Goal: Check status: Check status

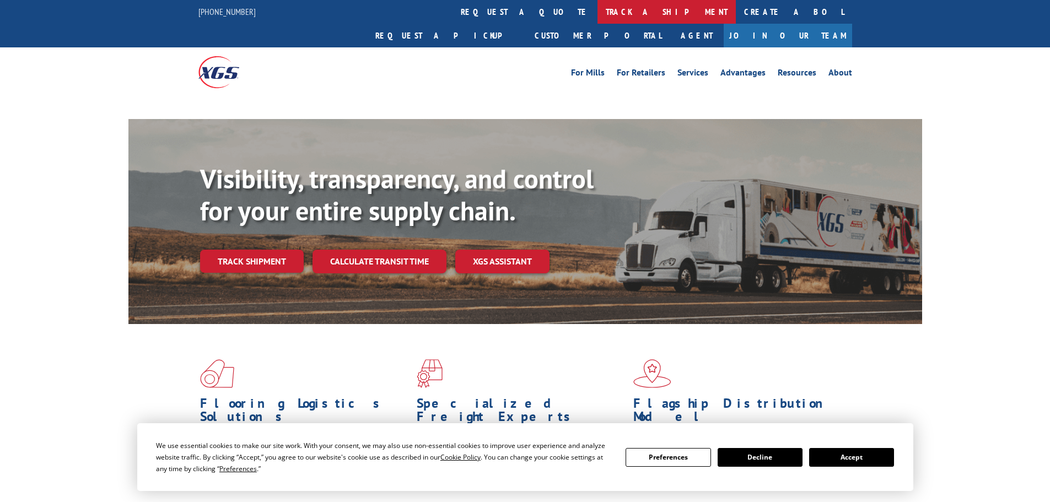
click at [598, 10] on link "track a shipment" at bounding box center [667, 12] width 138 height 24
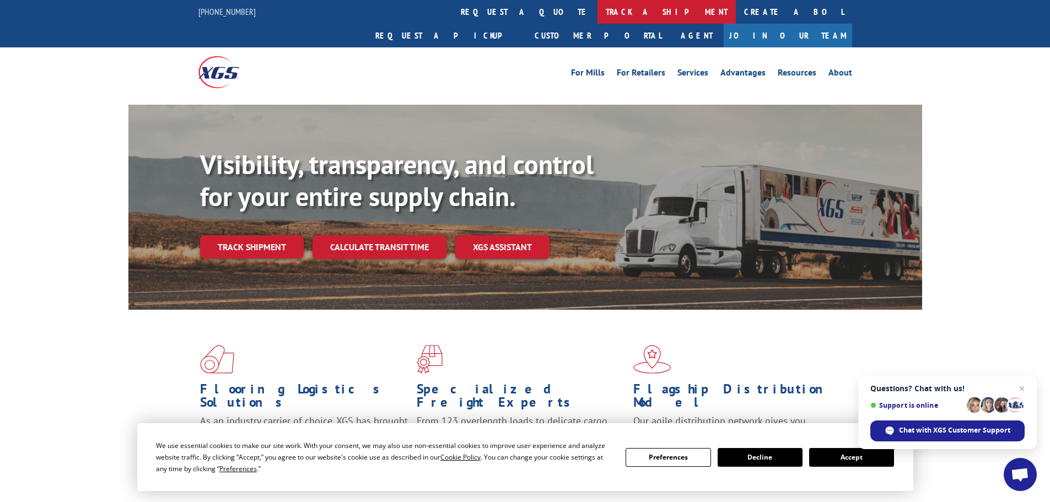
click at [598, 10] on link "track a shipment" at bounding box center [667, 12] width 138 height 24
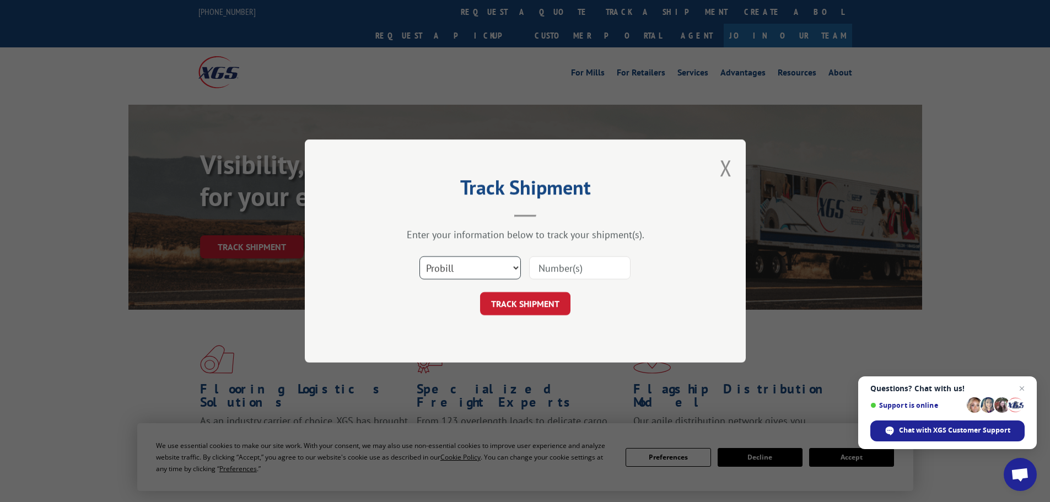
click at [481, 272] on select "Select category... Probill BOL PO" at bounding box center [470, 267] width 101 height 23
select select "po"
click at [420, 256] on select "Select category... Probill BOL PO" at bounding box center [470, 267] width 101 height 23
paste input "51526018"
type input "51526018"
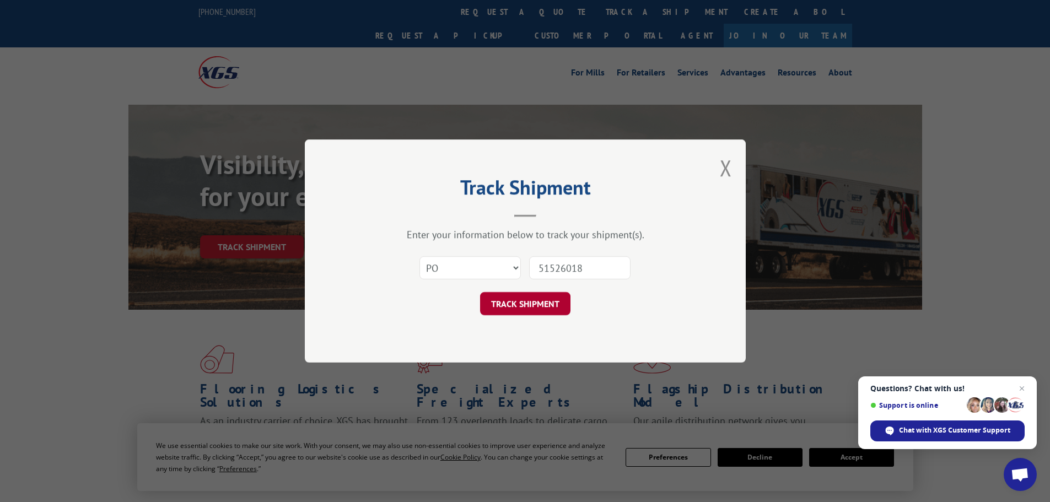
click at [546, 303] on button "TRACK SHIPMENT" at bounding box center [525, 303] width 90 height 23
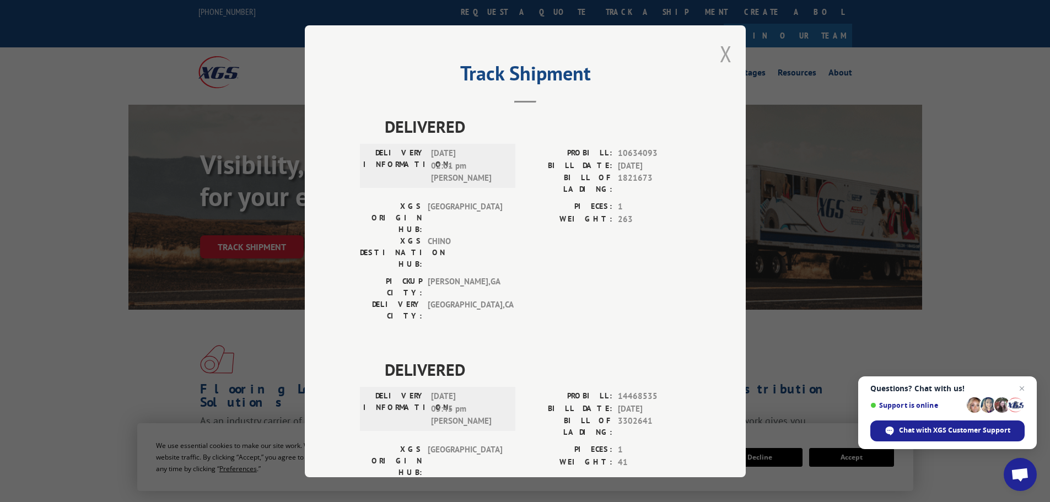
click at [723, 54] on button "Close modal" at bounding box center [726, 53] width 12 height 29
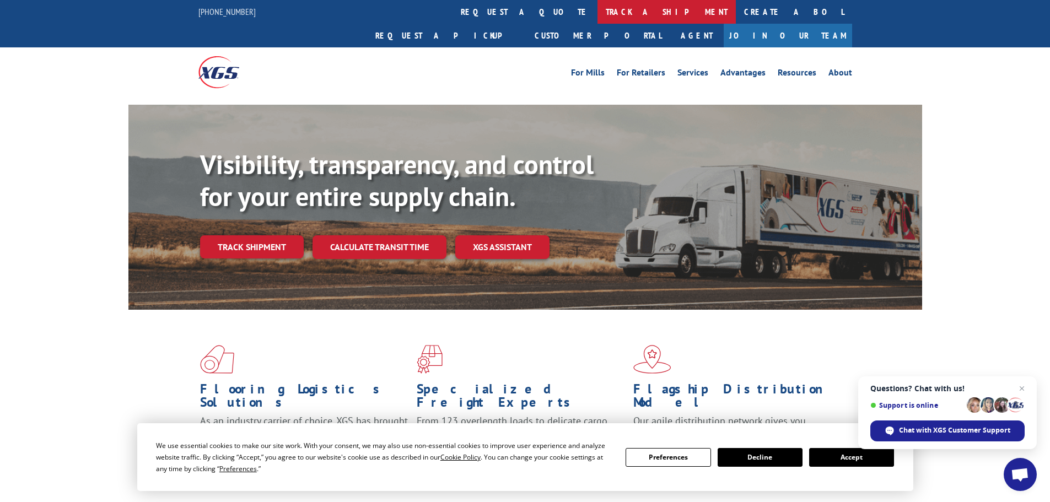
click at [598, 14] on link "track a shipment" at bounding box center [667, 12] width 138 height 24
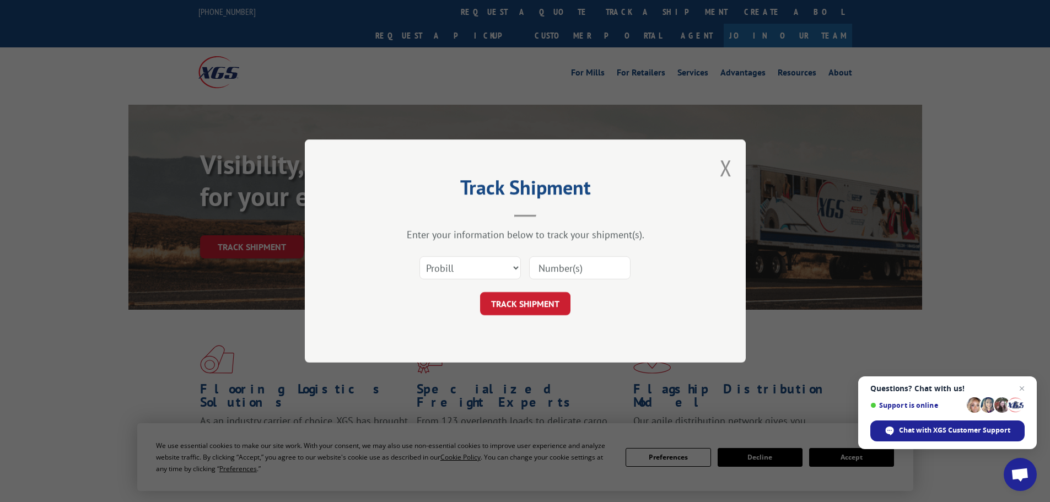
click at [549, 268] on input at bounding box center [579, 267] width 101 height 23
paste input "16755036"
type input "16755036"
click at [551, 301] on button "TRACK SHIPMENT" at bounding box center [525, 303] width 90 height 23
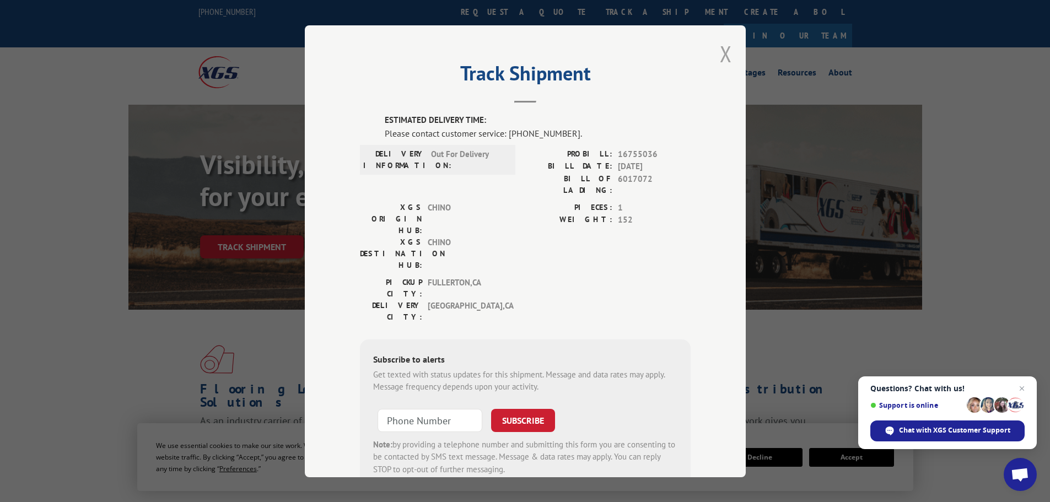
click at [723, 48] on button "Close modal" at bounding box center [726, 53] width 12 height 29
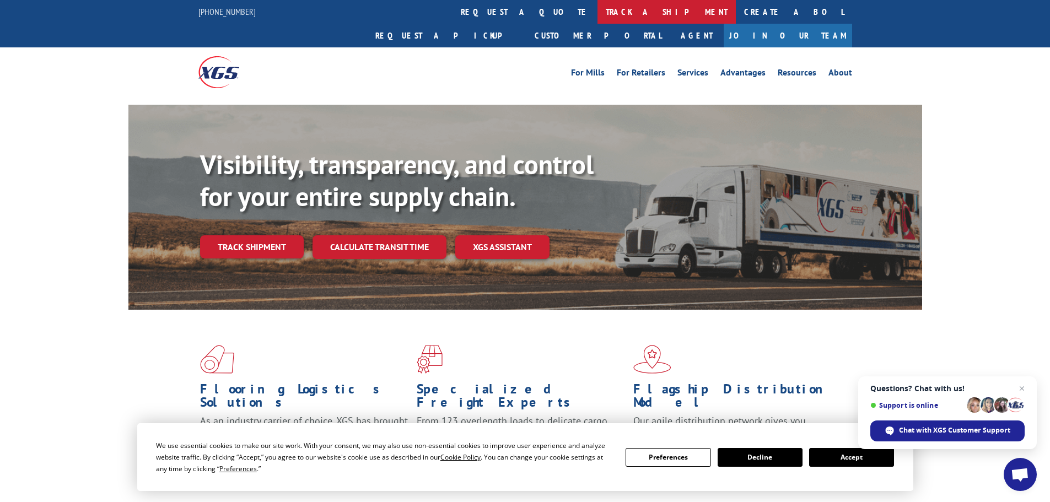
click at [598, 8] on link "track a shipment" at bounding box center [667, 12] width 138 height 24
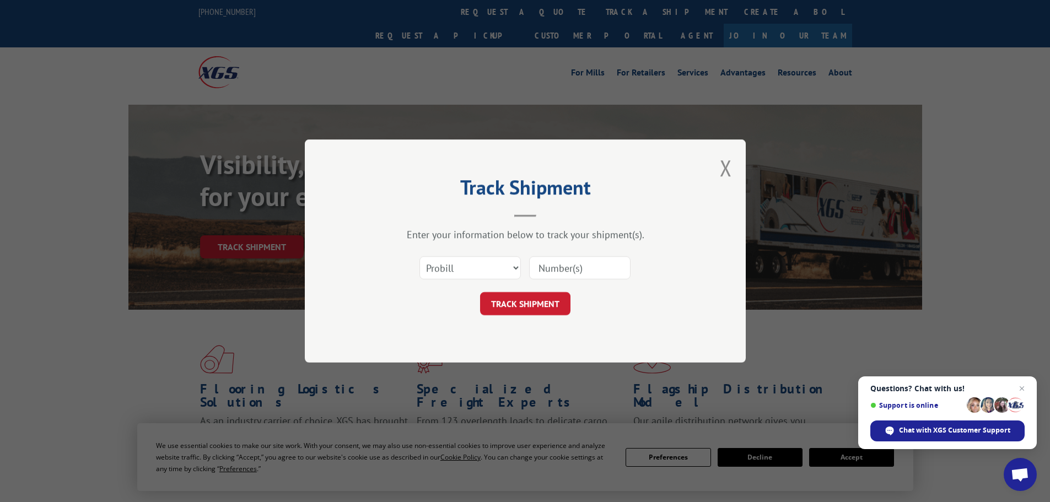
click at [561, 273] on input at bounding box center [579, 267] width 101 height 23
paste input "17259481"
type input "17259481"
click at [559, 302] on button "TRACK SHIPMENT" at bounding box center [525, 303] width 90 height 23
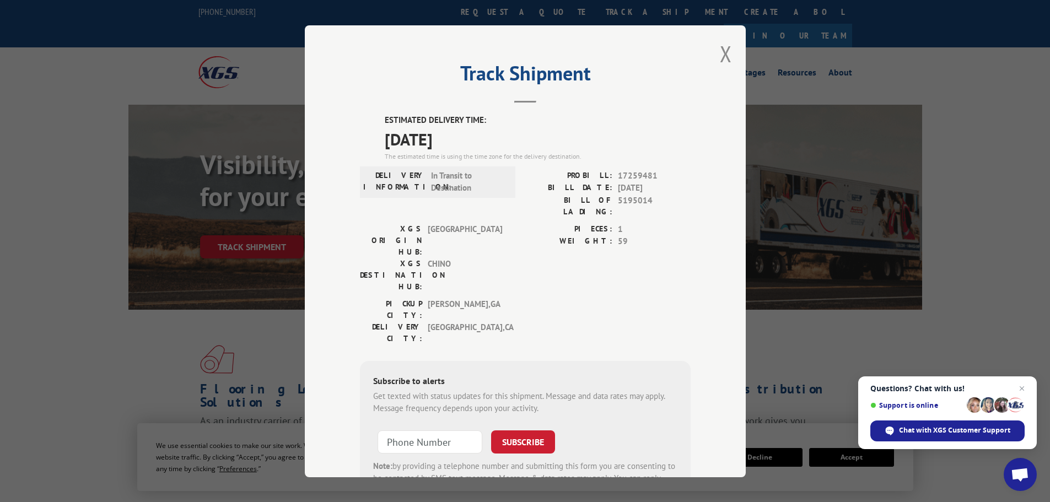
drag, startPoint x: 479, startPoint y: 138, endPoint x: 382, endPoint y: 142, distance: 97.1
click at [385, 142] on span "[DATE]" at bounding box center [538, 138] width 306 height 25
copy span "[DATE]"
click at [720, 45] on button "Close modal" at bounding box center [726, 53] width 12 height 29
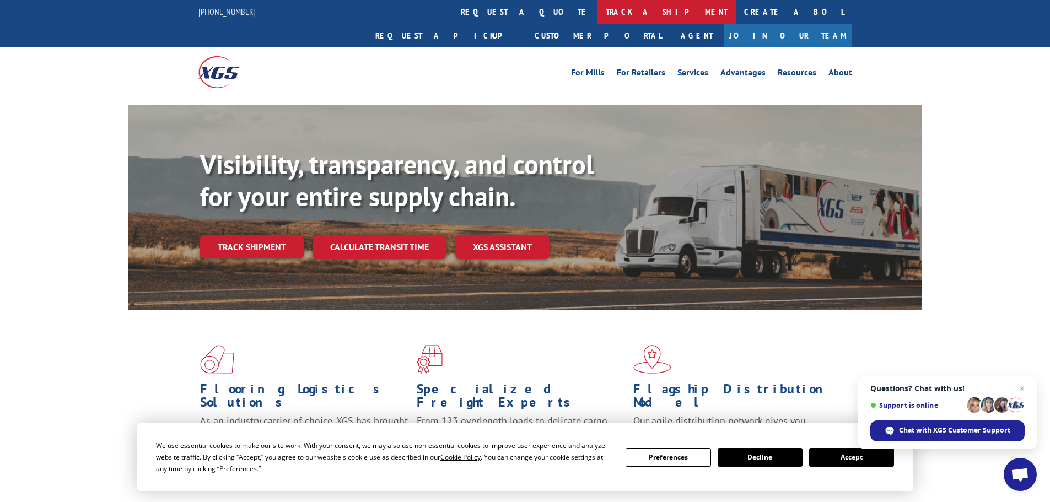
click at [598, 7] on link "track a shipment" at bounding box center [667, 12] width 138 height 24
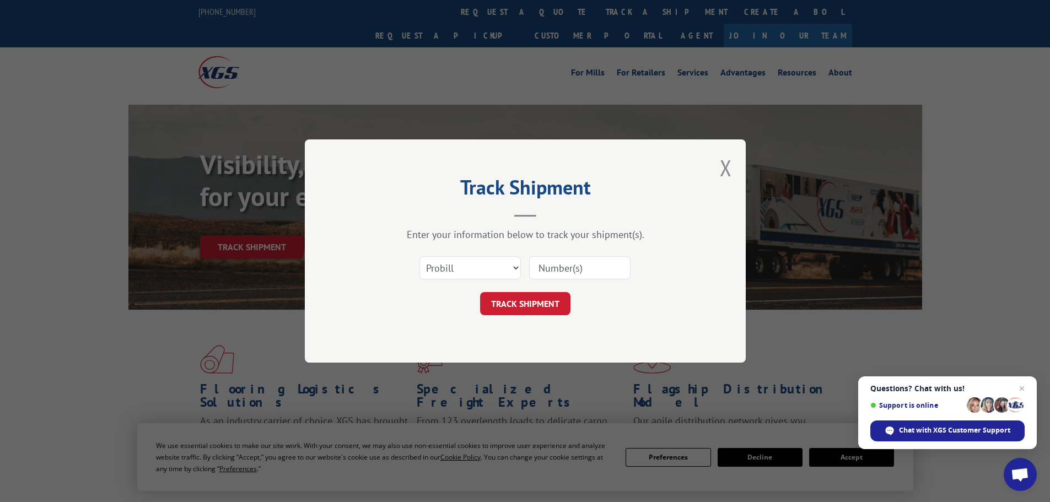
click at [551, 266] on input at bounding box center [579, 267] width 101 height 23
paste input "16755036"
type input "16755036"
click at [550, 303] on button "TRACK SHIPMENT" at bounding box center [525, 303] width 90 height 23
